Goal: Task Accomplishment & Management: Use online tool/utility

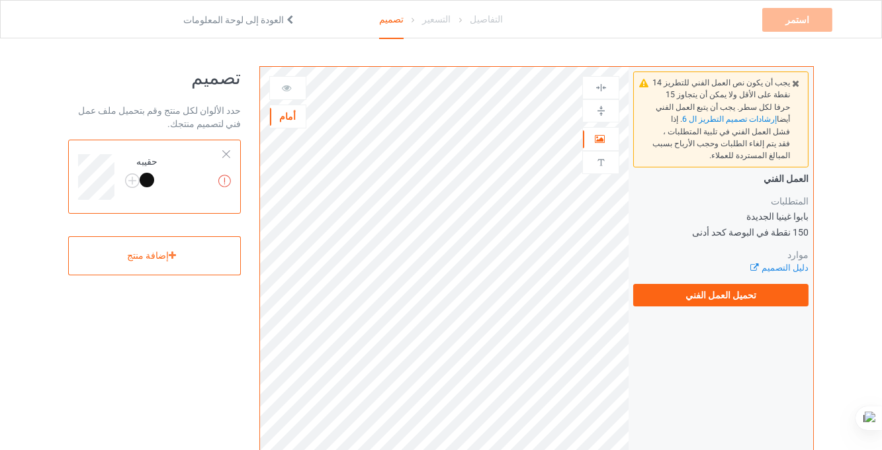
click at [583, 111] on div at bounding box center [601, 111] width 36 height 13
drag, startPoint x: 582, startPoint y: 111, endPoint x: 600, endPoint y: 110, distance: 17.9
click at [600, 110] on img at bounding box center [601, 111] width 13 height 13
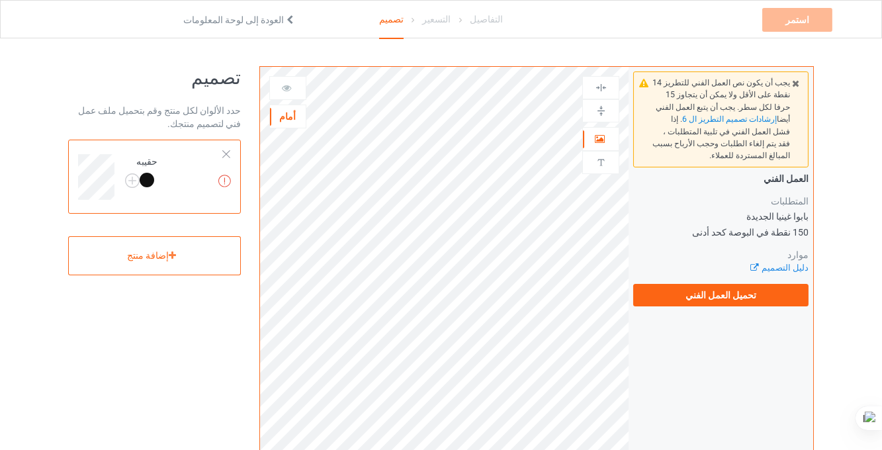
click at [600, 110] on img at bounding box center [601, 111] width 13 height 13
click at [603, 133] on icon at bounding box center [599, 136] width 11 height 9
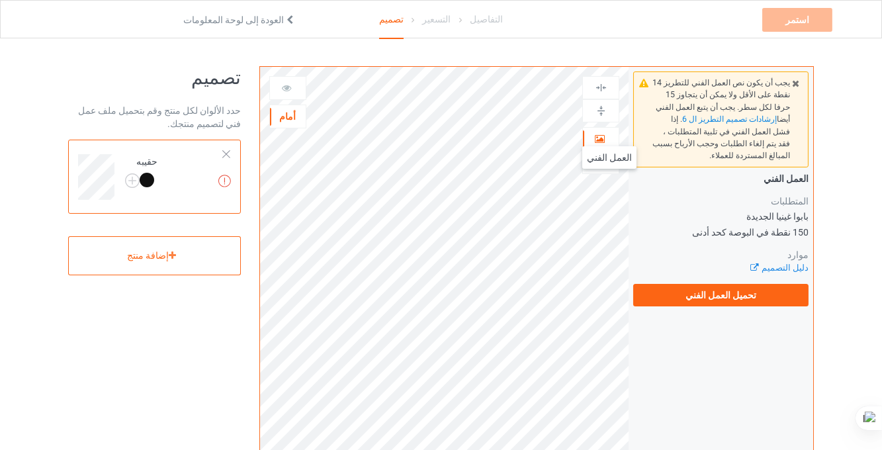
click at [603, 133] on icon at bounding box center [599, 136] width 11 height 9
click at [599, 165] on img at bounding box center [601, 162] width 13 height 13
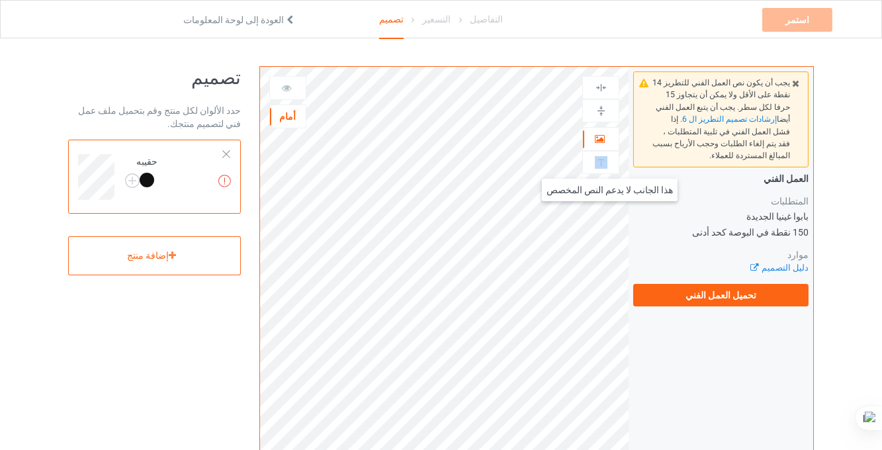
click at [599, 165] on img at bounding box center [601, 162] width 13 height 13
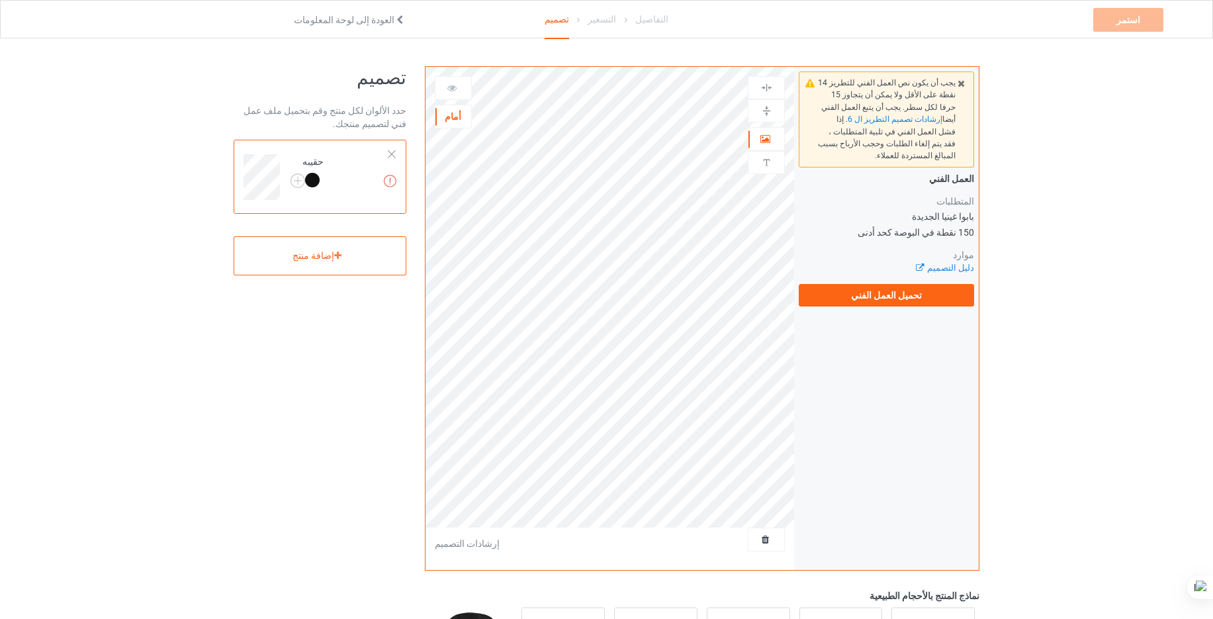
click at [437, 117] on div "أمام" at bounding box center [453, 116] width 36 height 13
click at [772, 110] on div at bounding box center [766, 111] width 36 height 13
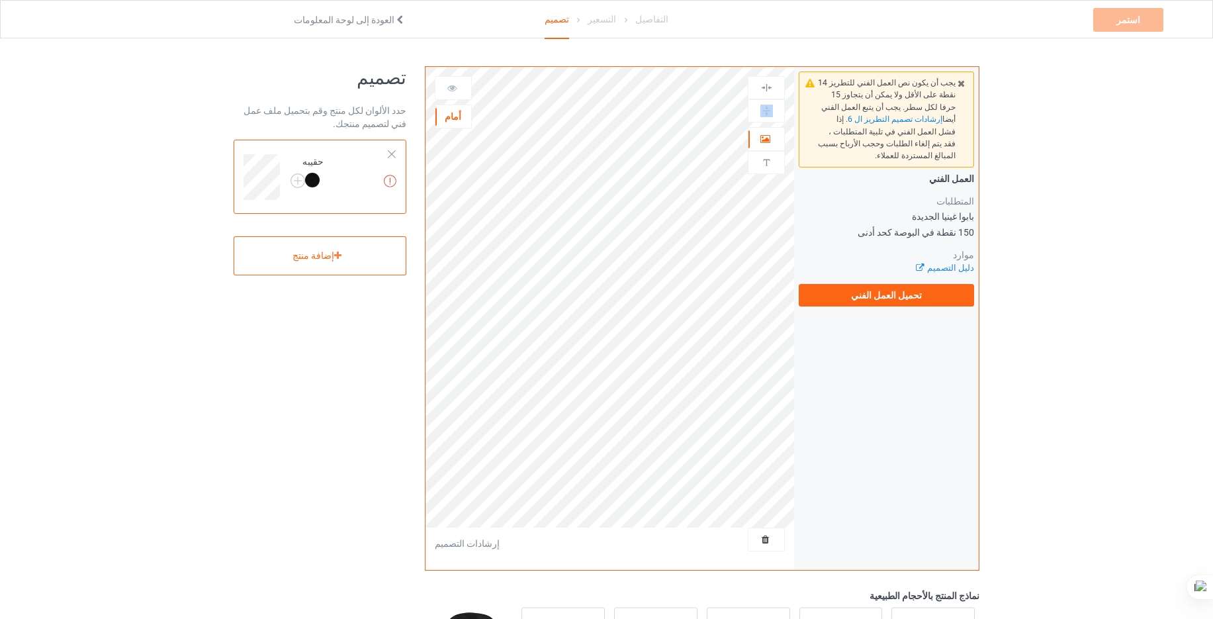
click at [772, 110] on div at bounding box center [766, 111] width 36 height 13
click at [890, 263] on font "دليل التصميم" at bounding box center [950, 268] width 47 height 10
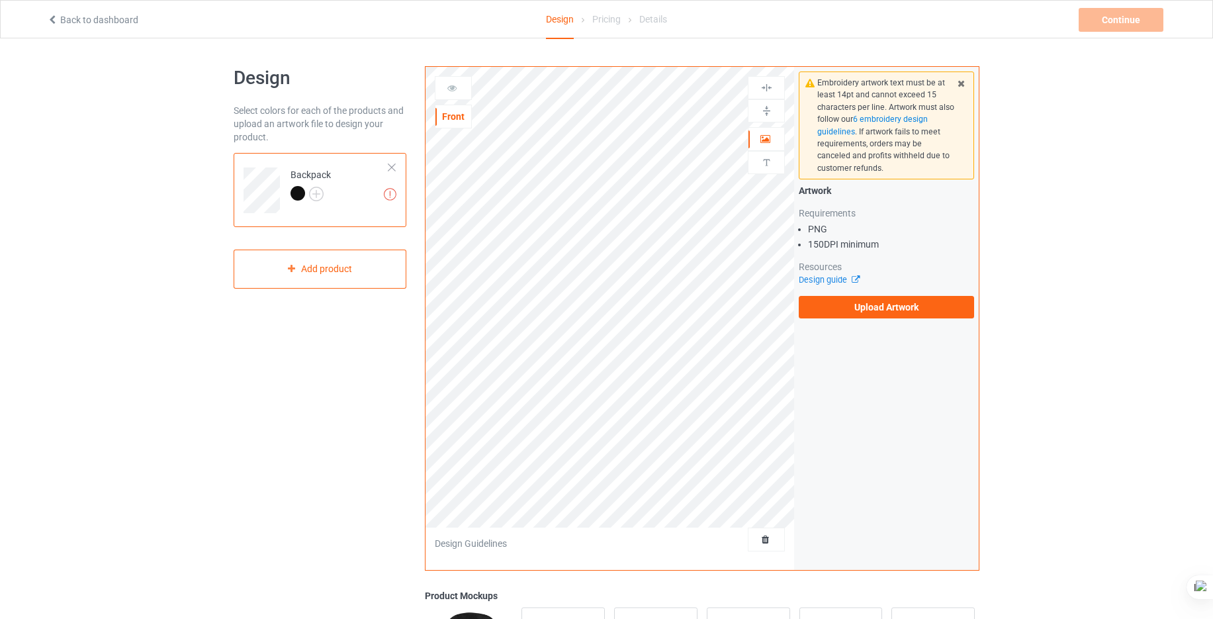
scroll to position [239, 0]
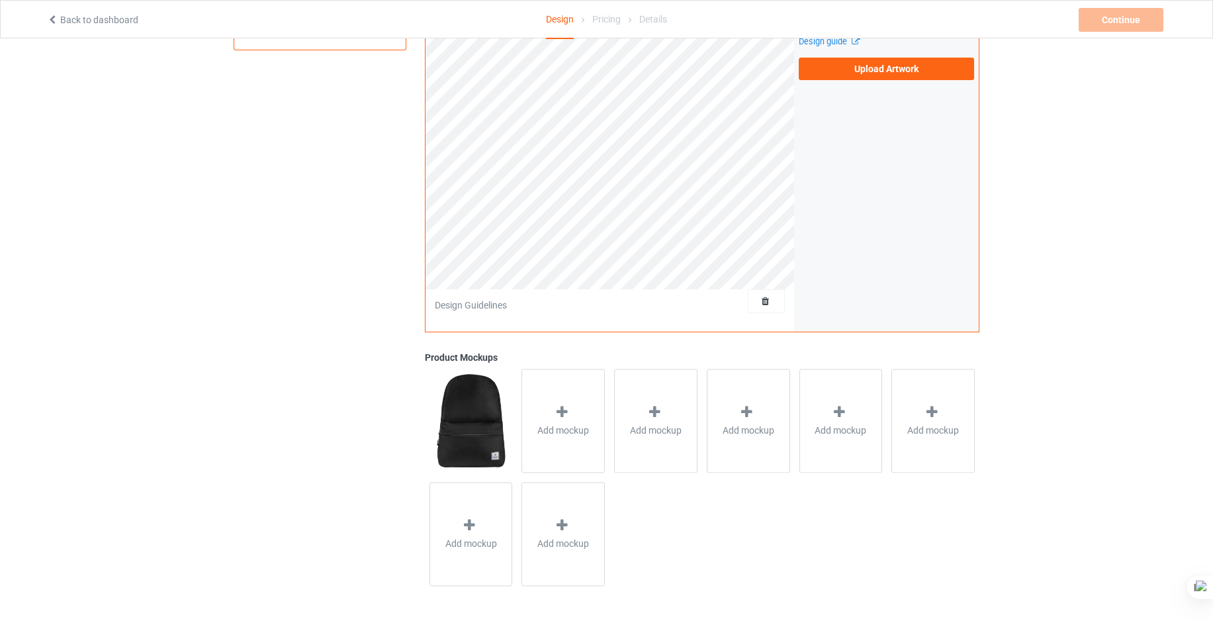
click at [1117, 288] on div "Design Select colors for each of the products and upload an artwork file to des…" at bounding box center [606, 209] width 1213 height 818
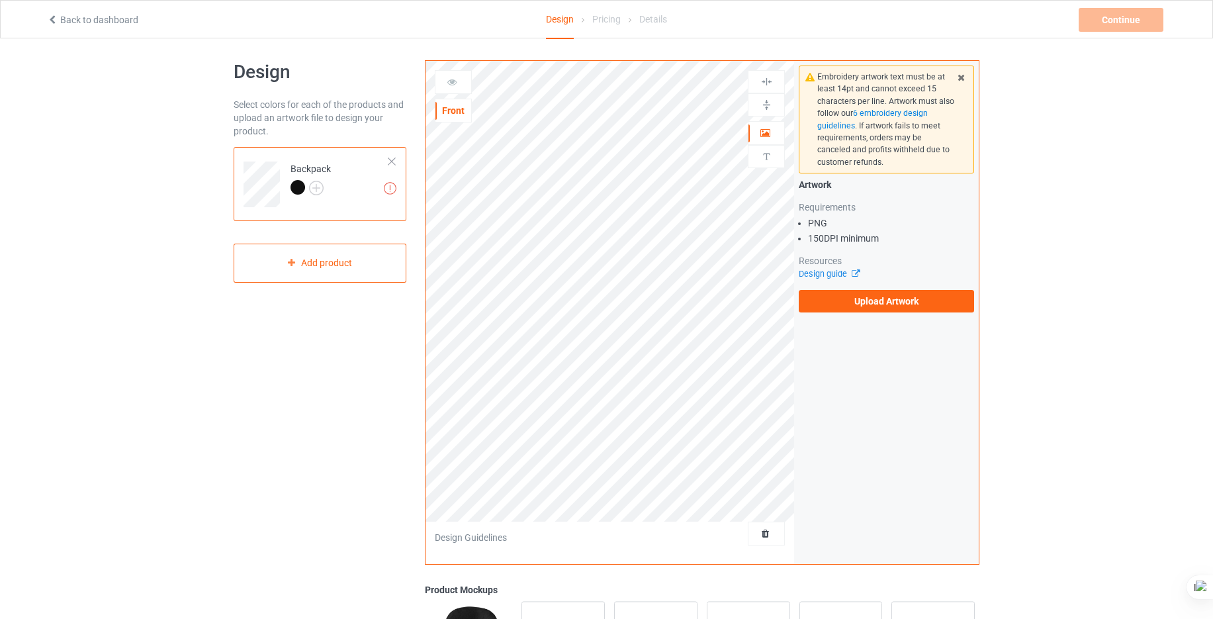
scroll to position [0, 0]
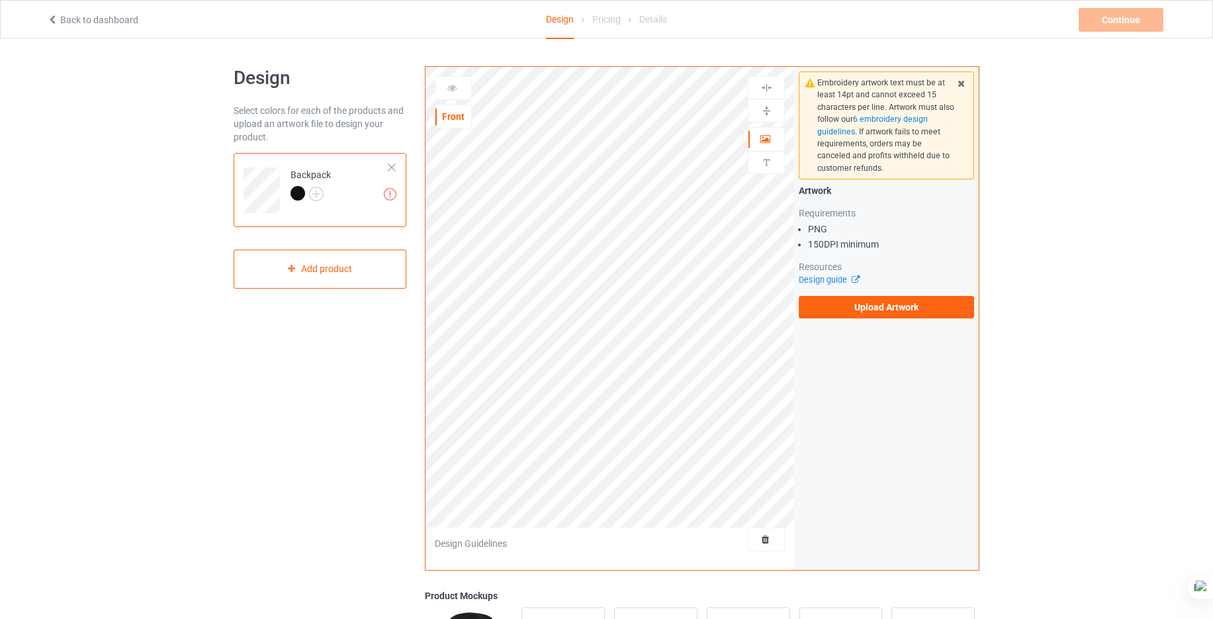
click at [963, 83] on icon at bounding box center [960, 81] width 11 height 9
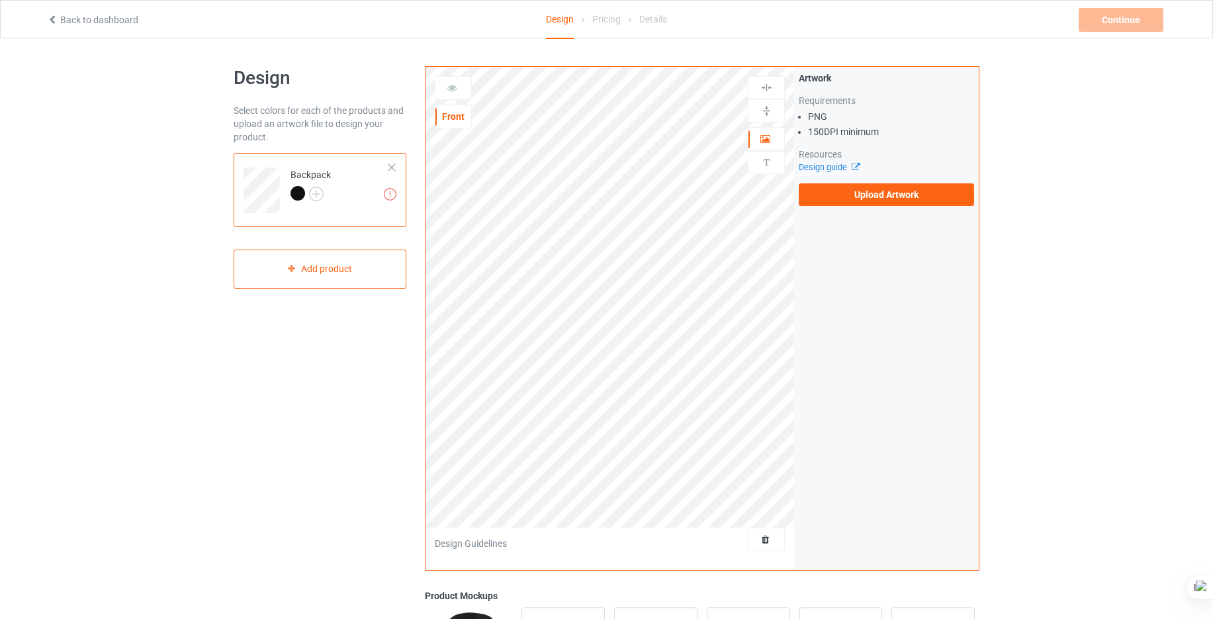
click at [826, 132] on li "150 DPI minimum" at bounding box center [891, 131] width 166 height 13
click at [801, 124] on ul "PNG 150 DPI minimum" at bounding box center [885, 124] width 175 height 29
drag, startPoint x: 801, startPoint y: 124, endPoint x: 875, endPoint y: 95, distance: 79.6
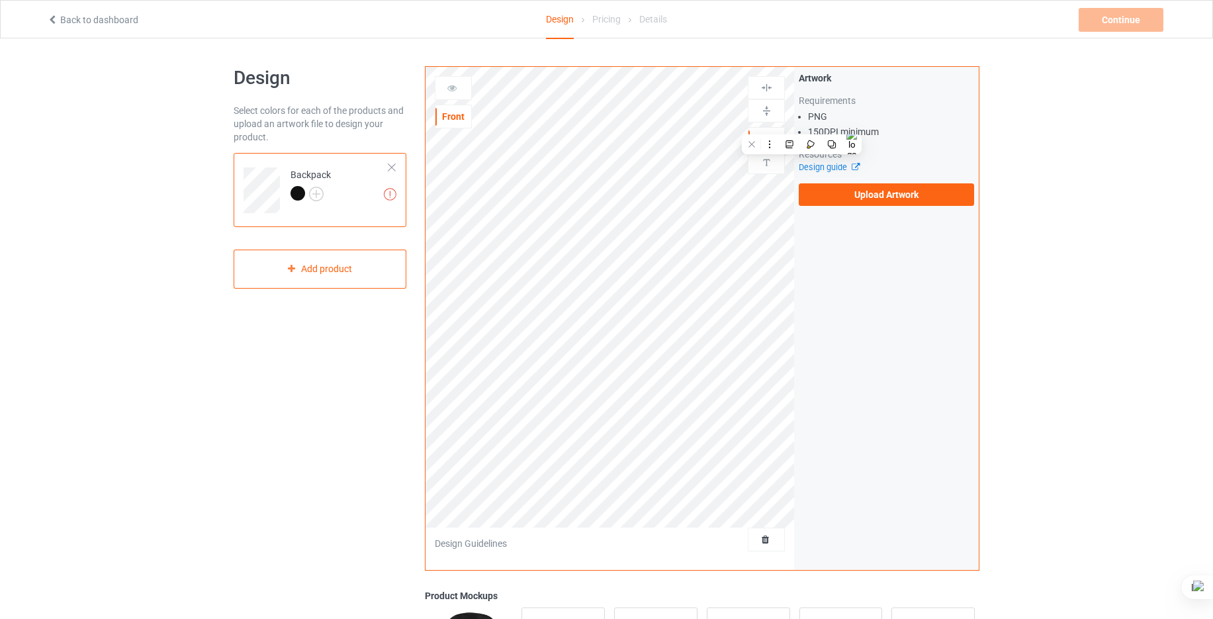
click at [875, 95] on div "Requirements" at bounding box center [885, 100] width 175 height 13
click at [837, 133] on li "150 DPI minimum" at bounding box center [891, 131] width 166 height 13
drag, startPoint x: 837, startPoint y: 133, endPoint x: 932, endPoint y: 132, distance: 94.6
click at [932, 132] on li "150 DPI minimum" at bounding box center [891, 131] width 166 height 13
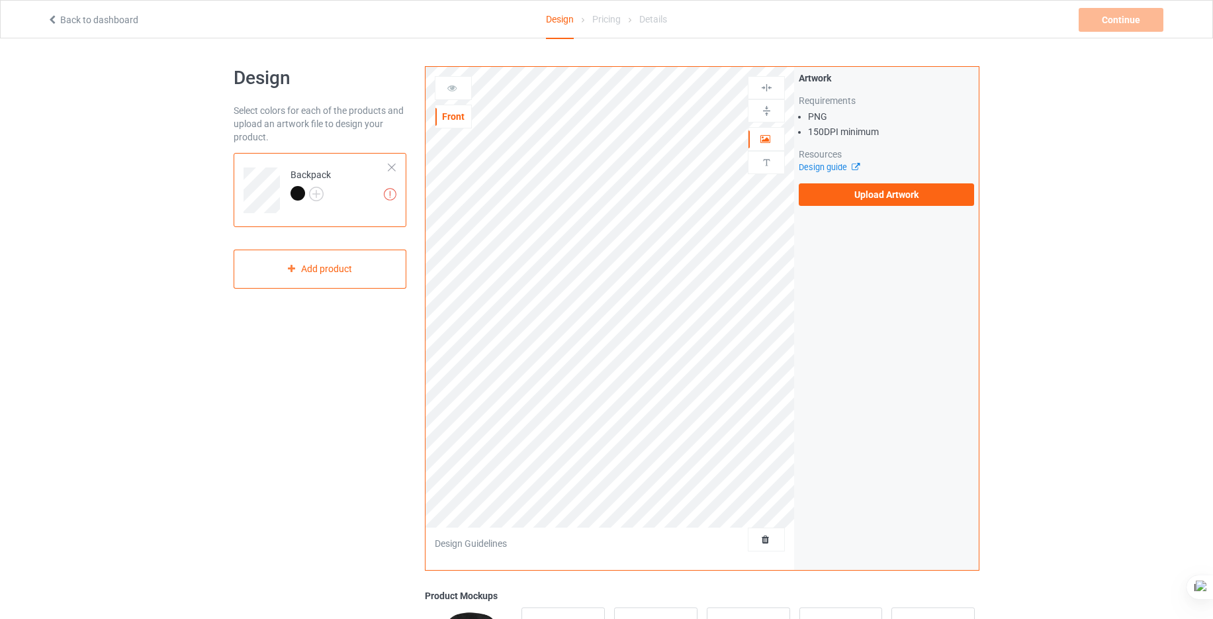
click at [932, 132] on li "150 DPI minimum" at bounding box center [891, 131] width 166 height 13
click at [840, 99] on div "Requirements" at bounding box center [885, 100] width 175 height 13
click at [767, 82] on img at bounding box center [766, 87] width 13 height 13
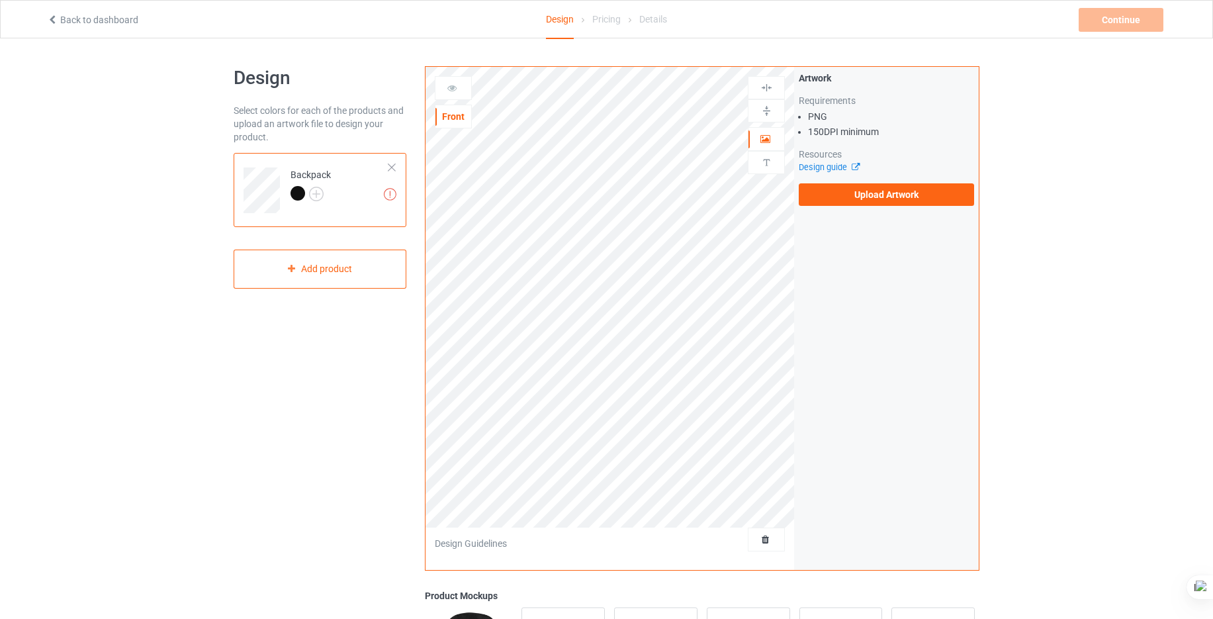
click at [767, 82] on img at bounding box center [766, 87] width 13 height 13
click at [765, 86] on img at bounding box center [766, 87] width 13 height 13
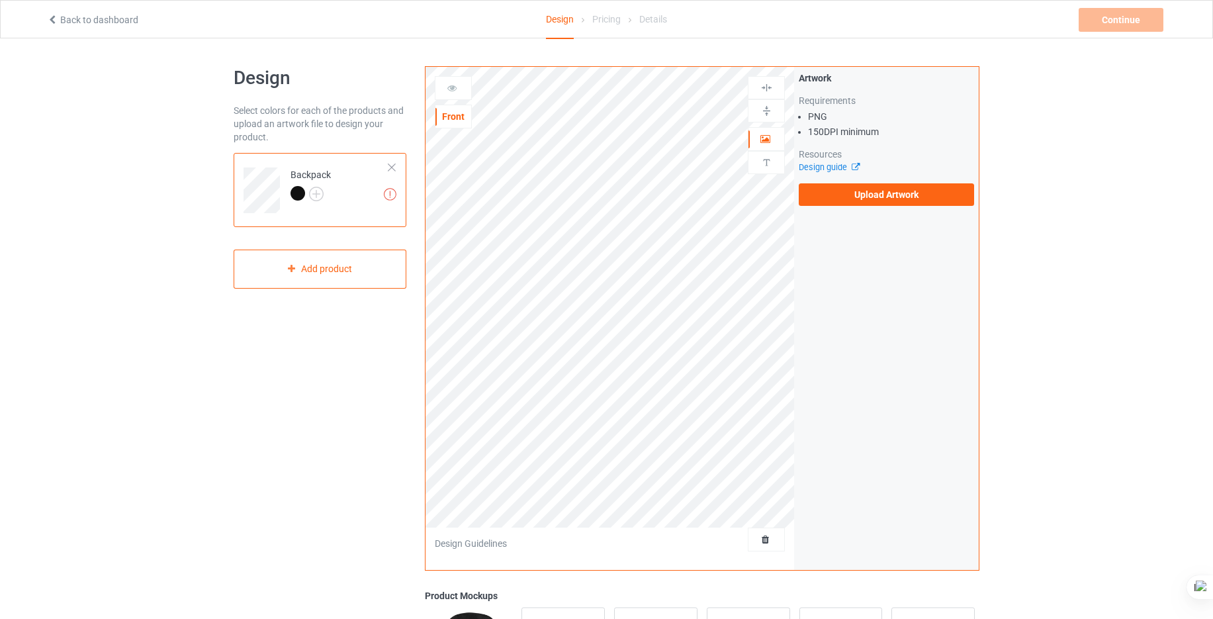
click at [765, 86] on img at bounding box center [766, 87] width 13 height 13
click at [765, 112] on img at bounding box center [766, 111] width 13 height 13
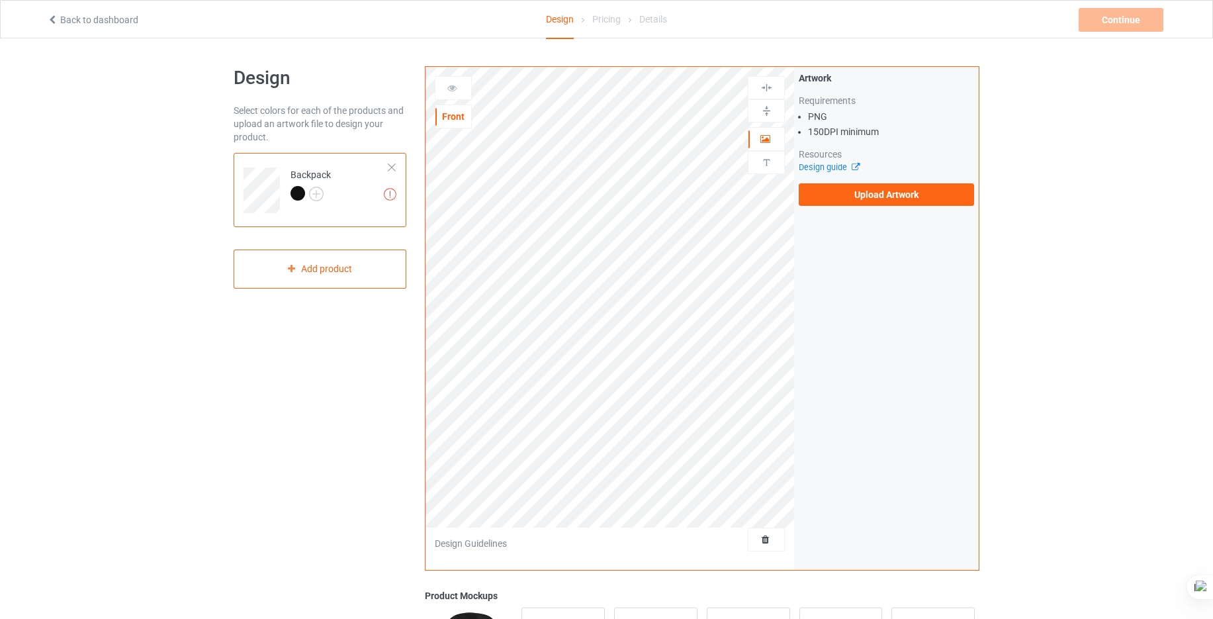
click at [765, 112] on img at bounding box center [766, 111] width 13 height 13
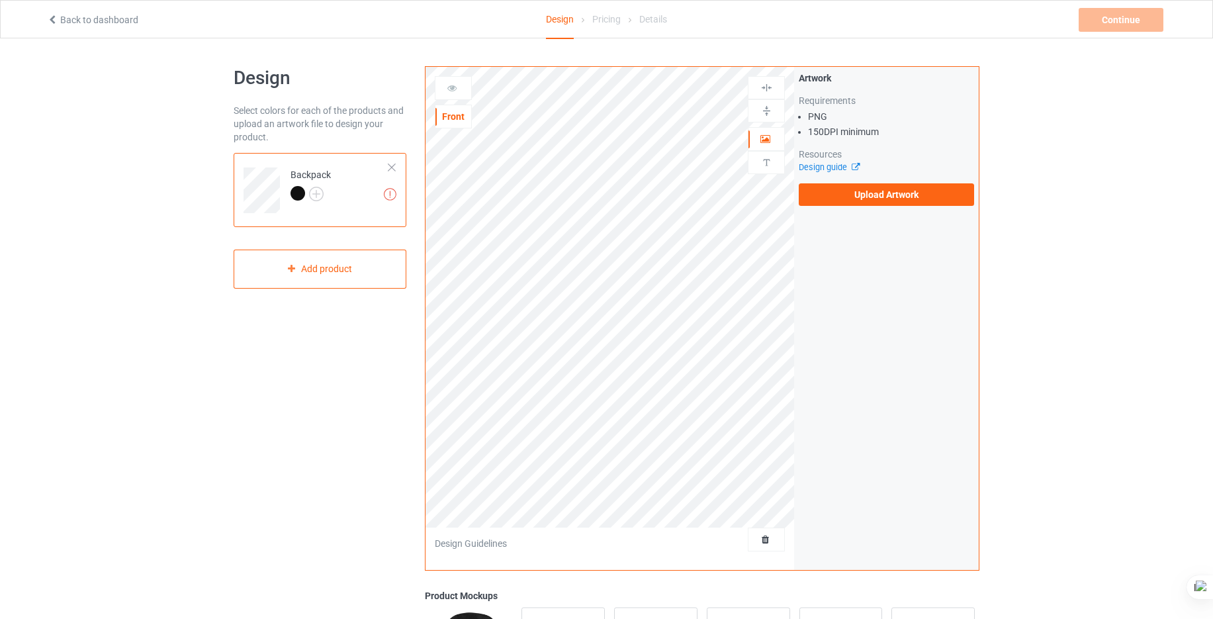
click at [765, 112] on img at bounding box center [766, 111] width 13 height 13
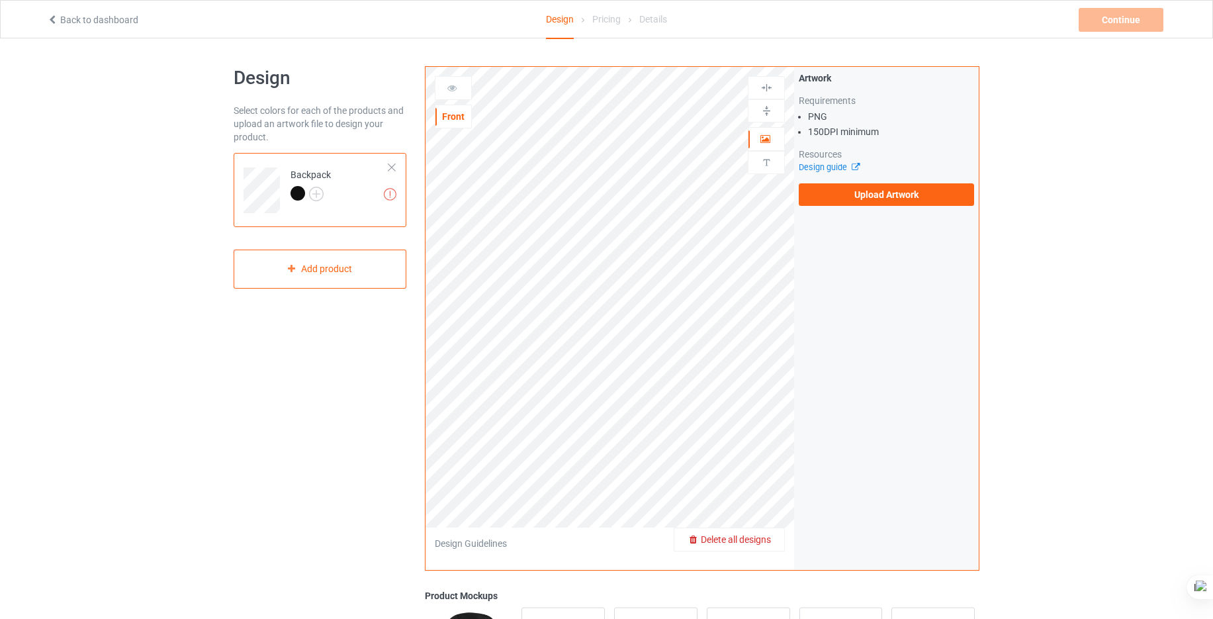
click at [769, 538] on span "Delete all designs" at bounding box center [736, 539] width 70 height 11
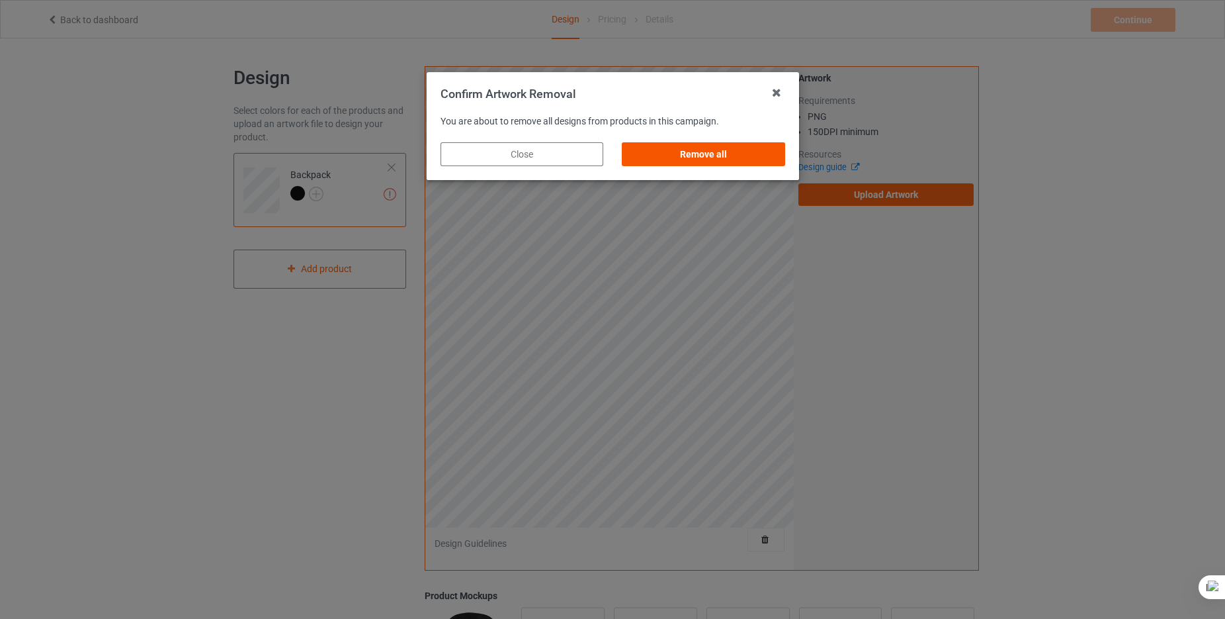
click at [720, 151] on div "Remove all" at bounding box center [703, 154] width 163 height 24
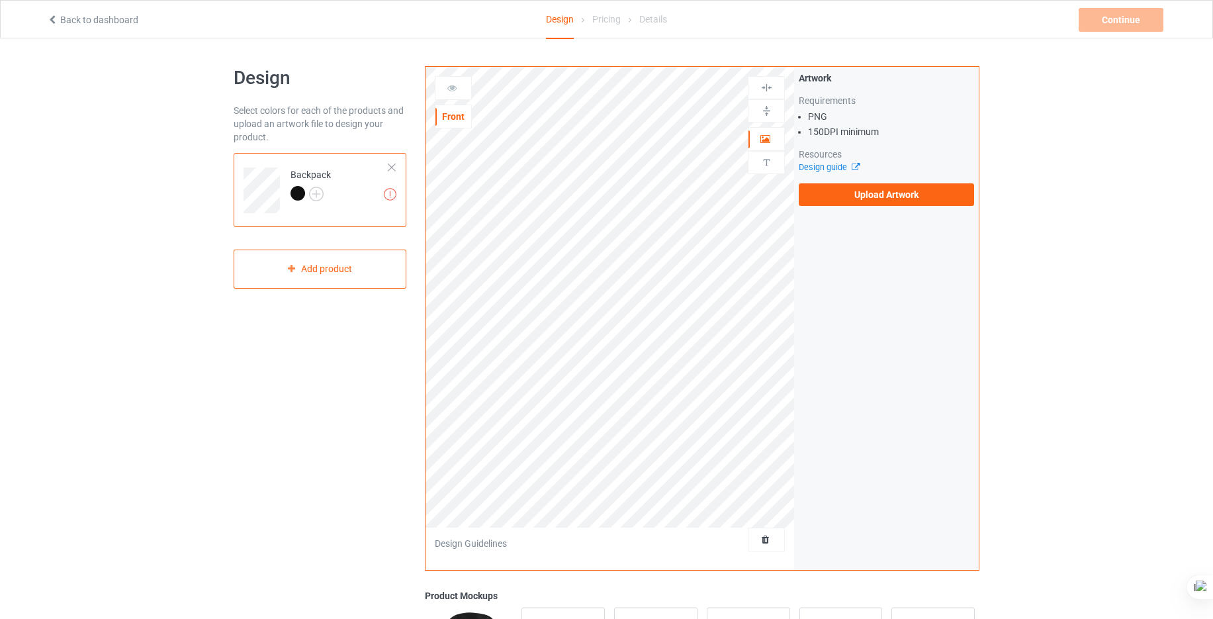
click at [763, 111] on img at bounding box center [766, 111] width 13 height 13
click at [762, 85] on img at bounding box center [766, 87] width 13 height 13
click at [849, 168] on icon at bounding box center [852, 165] width 10 height 9
